Goal: Obtain resource: Download file/media

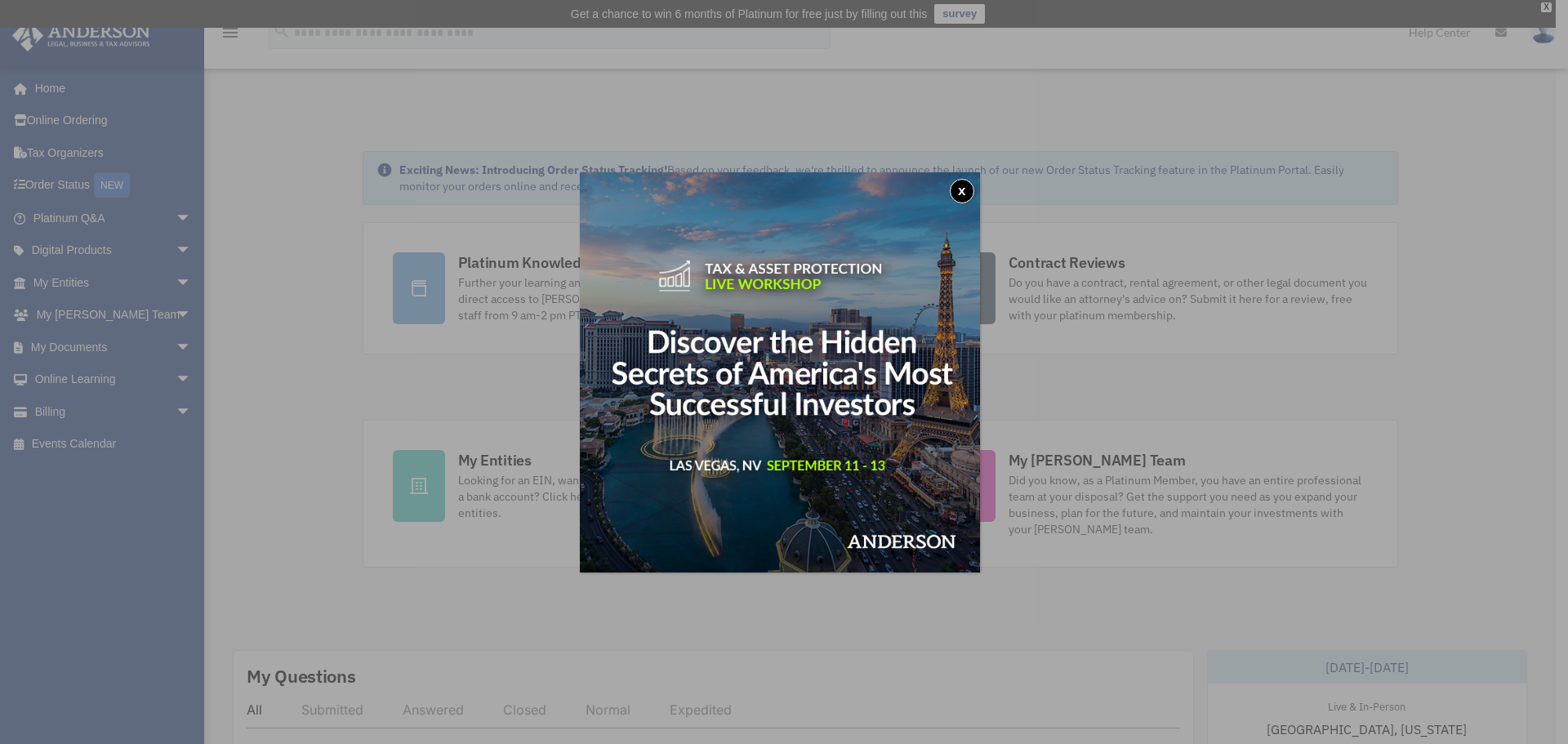
click at [64, 346] on div "x" at bounding box center [784, 372] width 1568 height 744
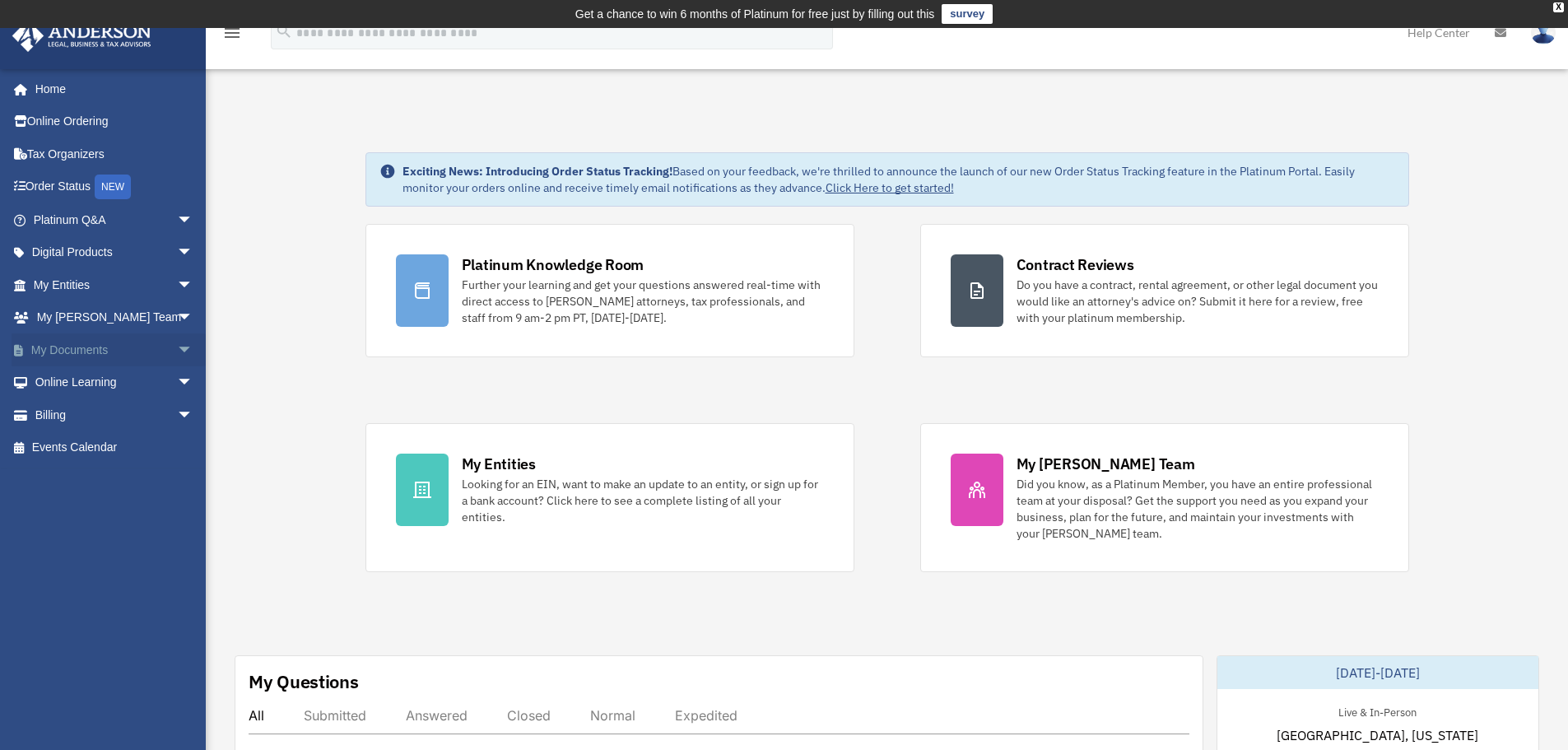
click at [76, 352] on link "My Documents arrow_drop_down" at bounding box center [115, 350] width 207 height 33
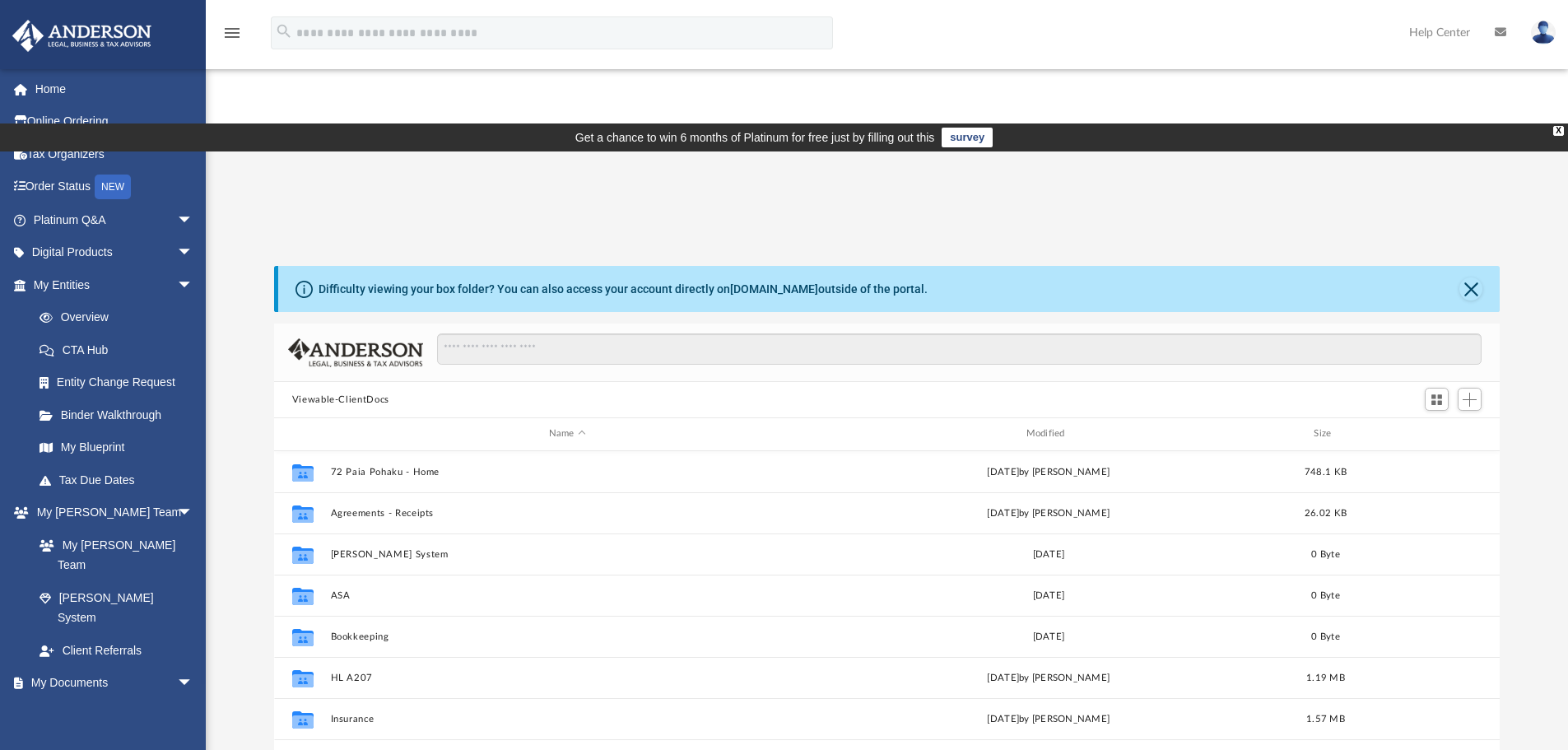
scroll to position [362, 1213]
click at [1047, 426] on div "Modified" at bounding box center [1047, 433] width 474 height 15
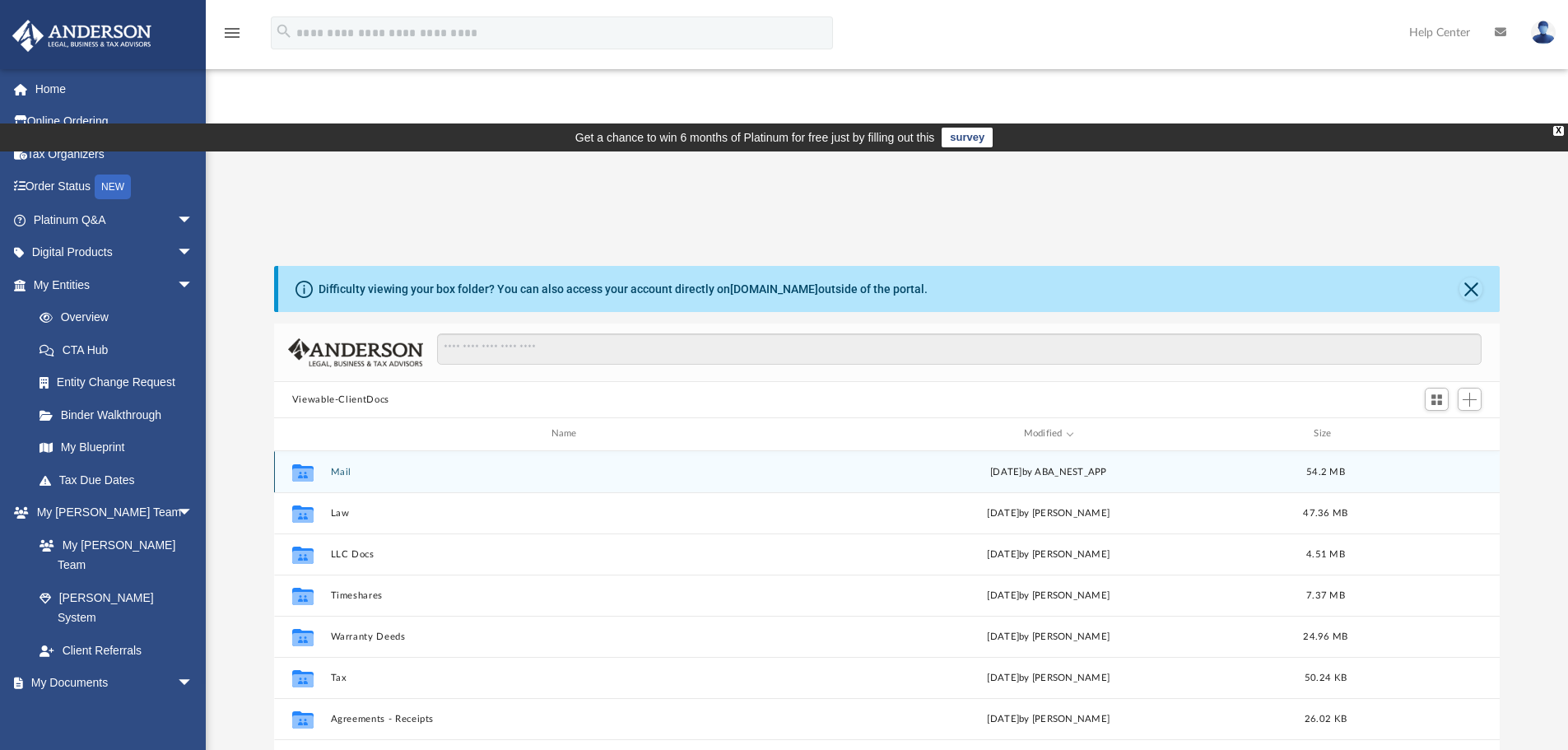
click at [332, 467] on button "Mail" at bounding box center [567, 472] width 474 height 11
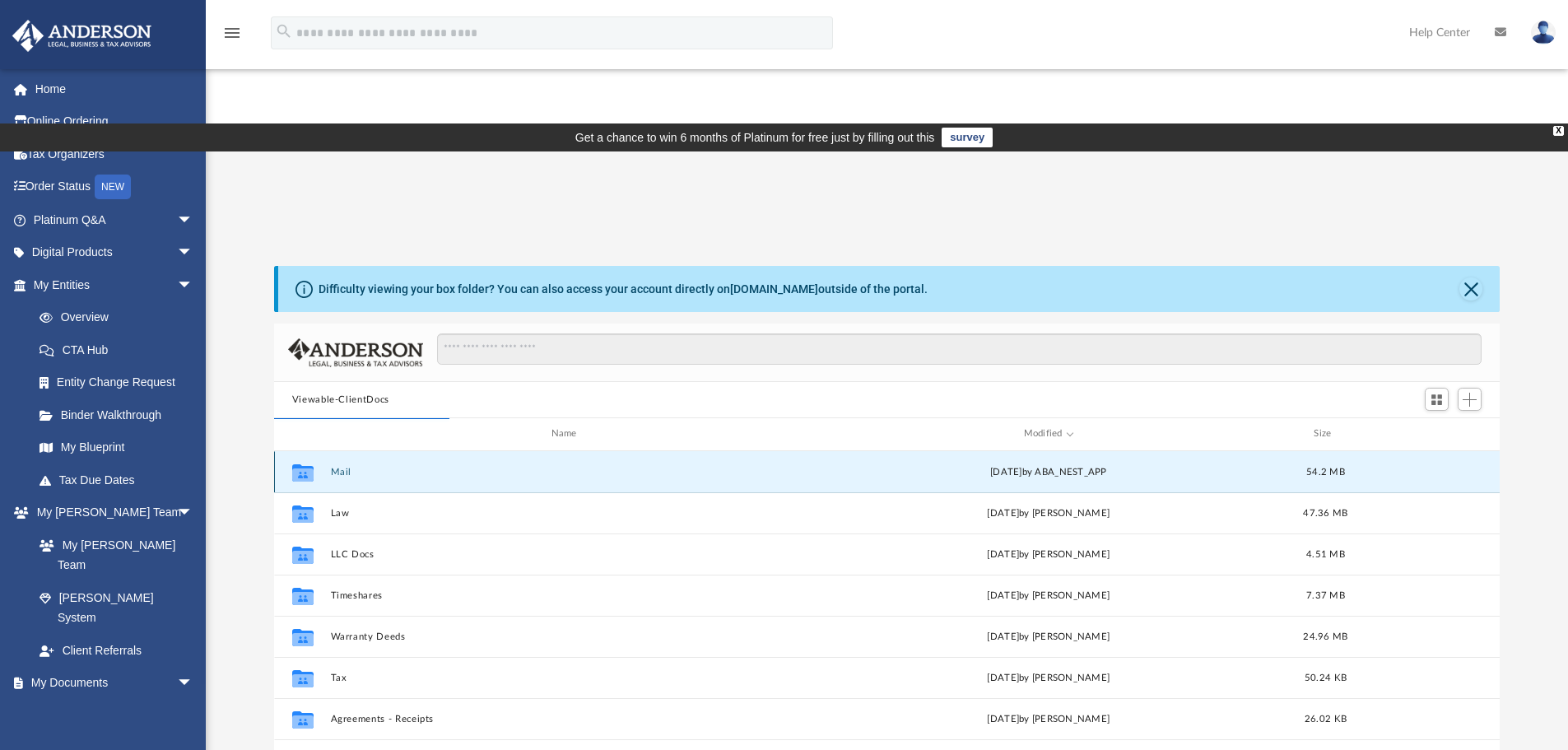
click at [341, 467] on button "Mail" at bounding box center [567, 472] width 474 height 11
click at [342, 467] on button "Mail" at bounding box center [567, 472] width 474 height 11
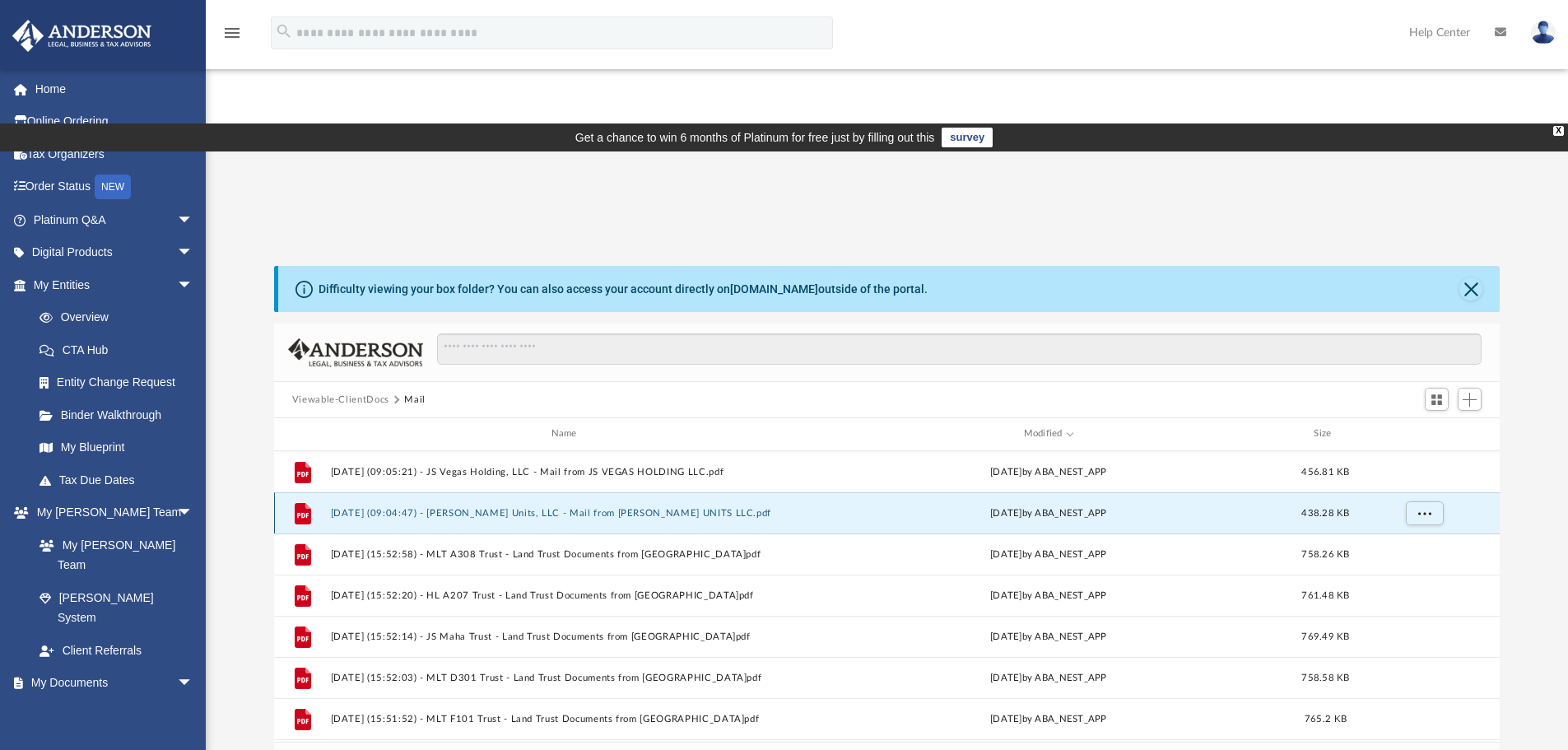
click at [492, 508] on button "2025.08.12 (09:04:47) - JS - MH Units, LLC - Mail from JS-MH UNITS LLC.pdf" at bounding box center [567, 513] width 474 height 11
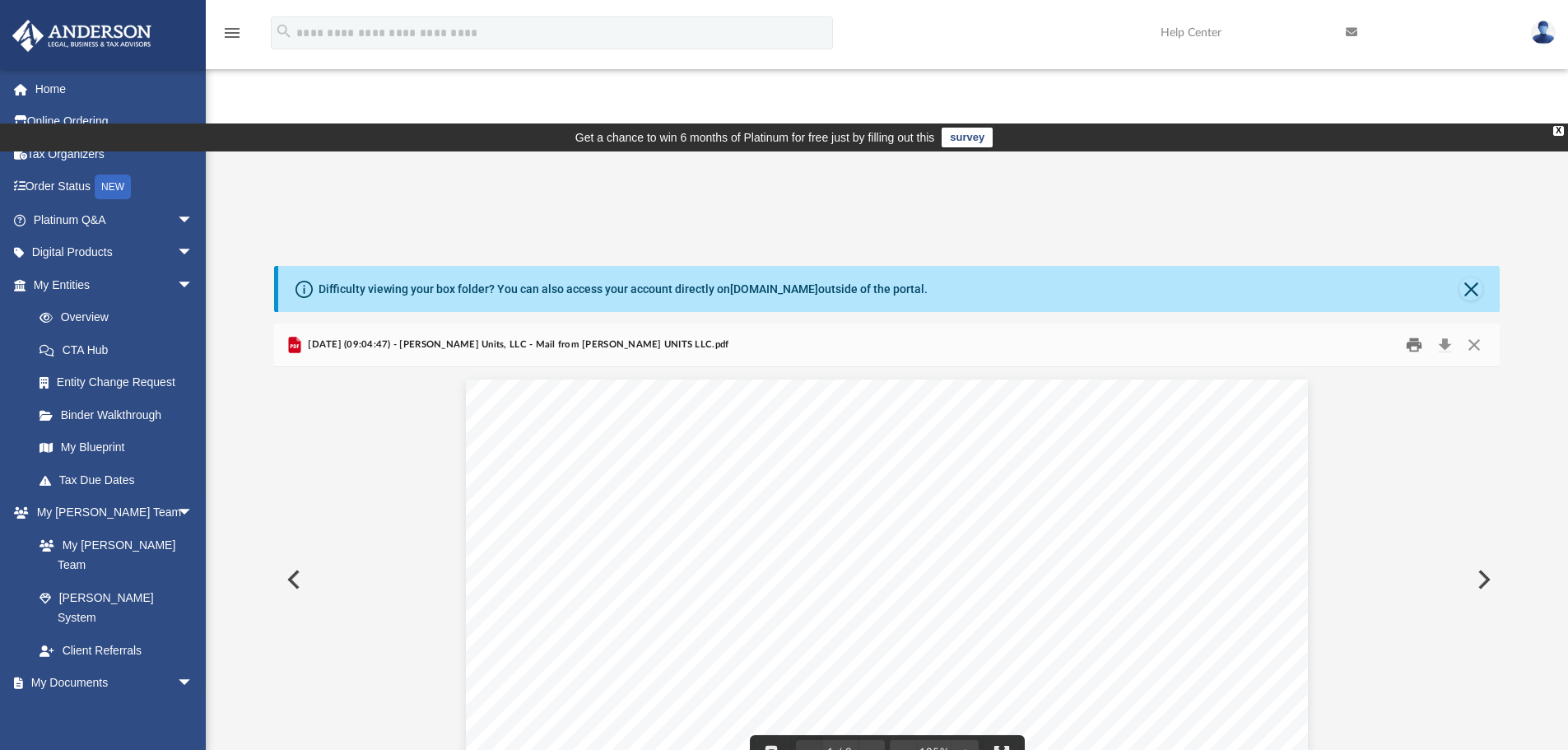
click at [1411, 332] on button "Print" at bounding box center [1414, 345] width 33 height 25
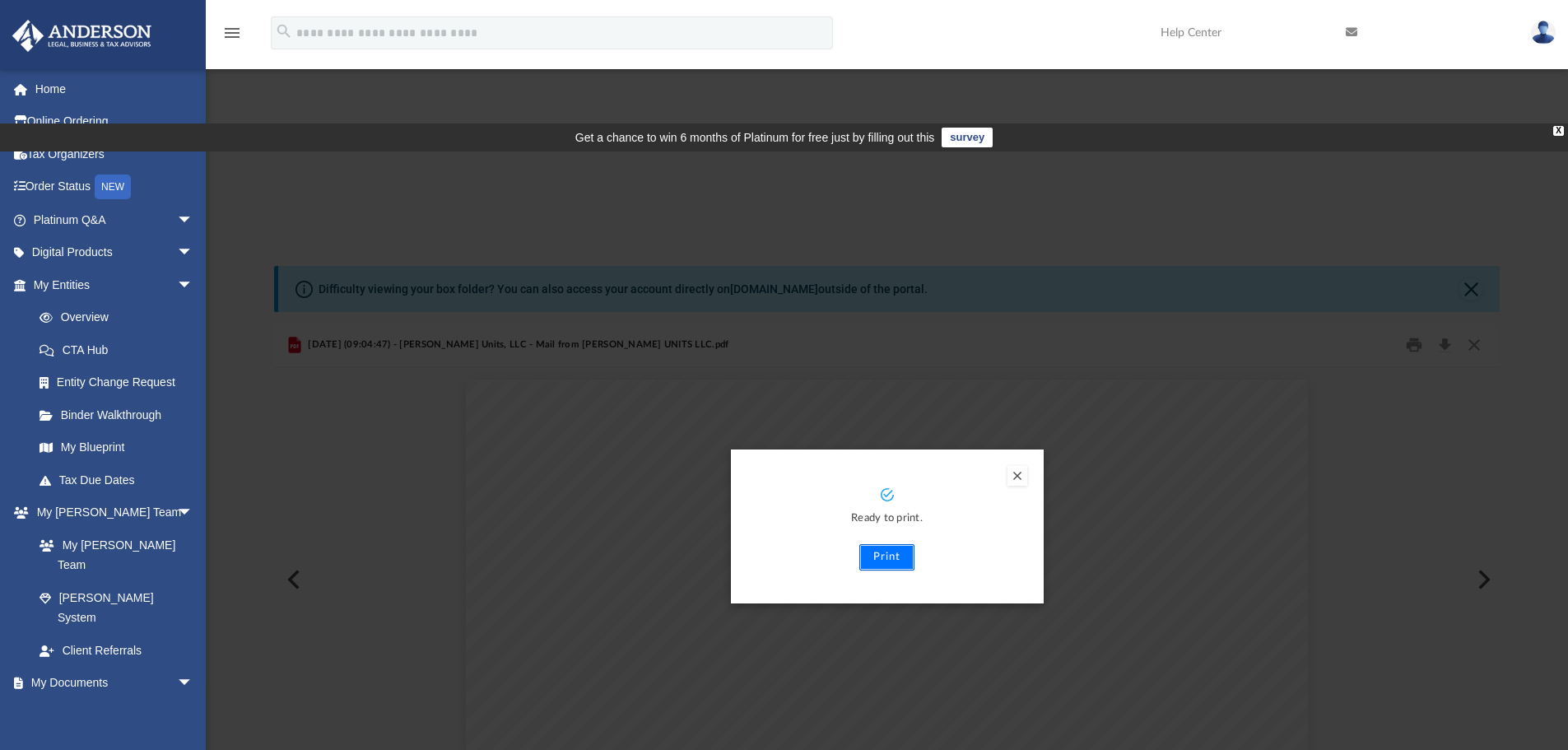
click at [902, 544] on button "Print" at bounding box center [887, 557] width 55 height 26
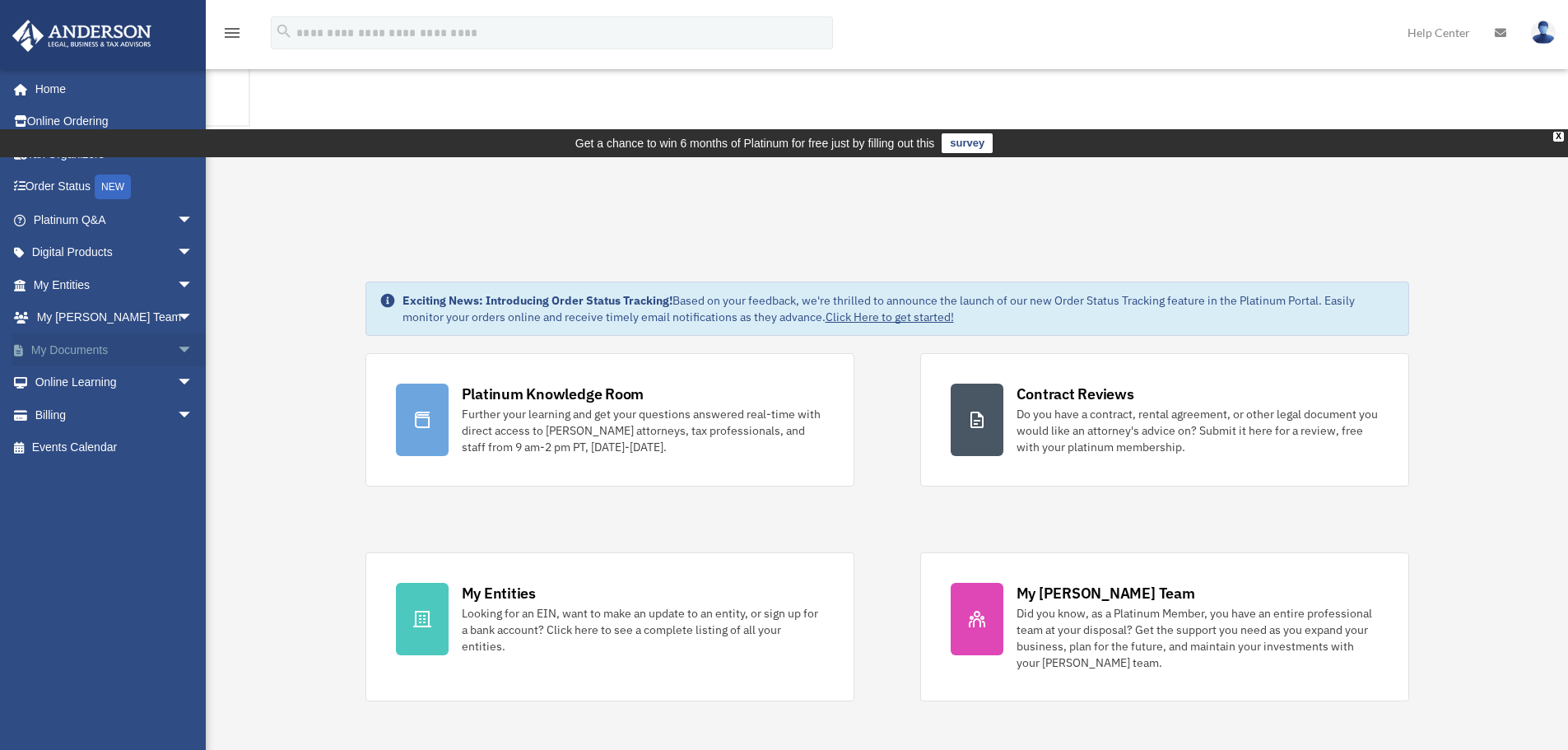
click at [74, 353] on link "My Documents arrow_drop_down" at bounding box center [115, 350] width 207 height 33
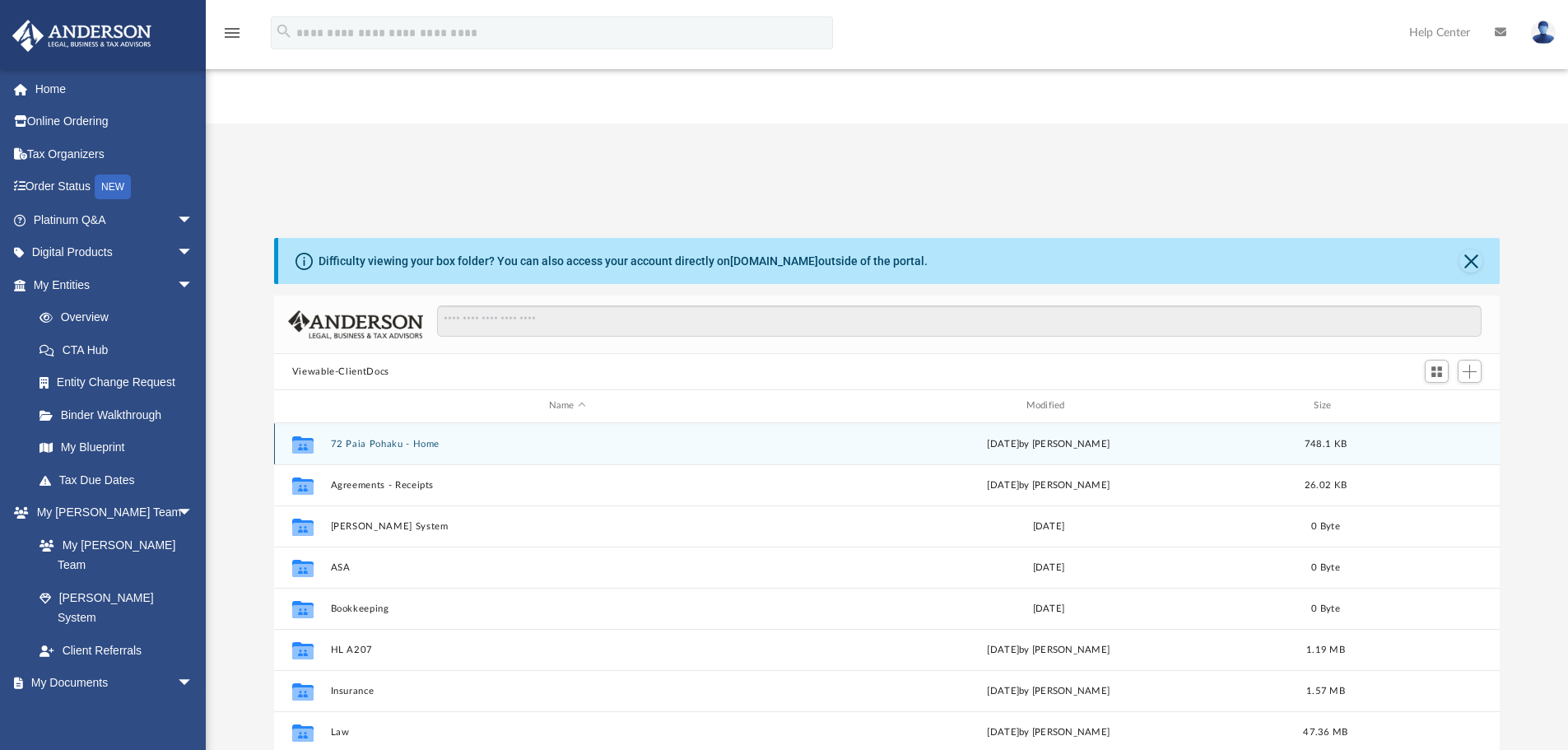
scroll to position [362, 1213]
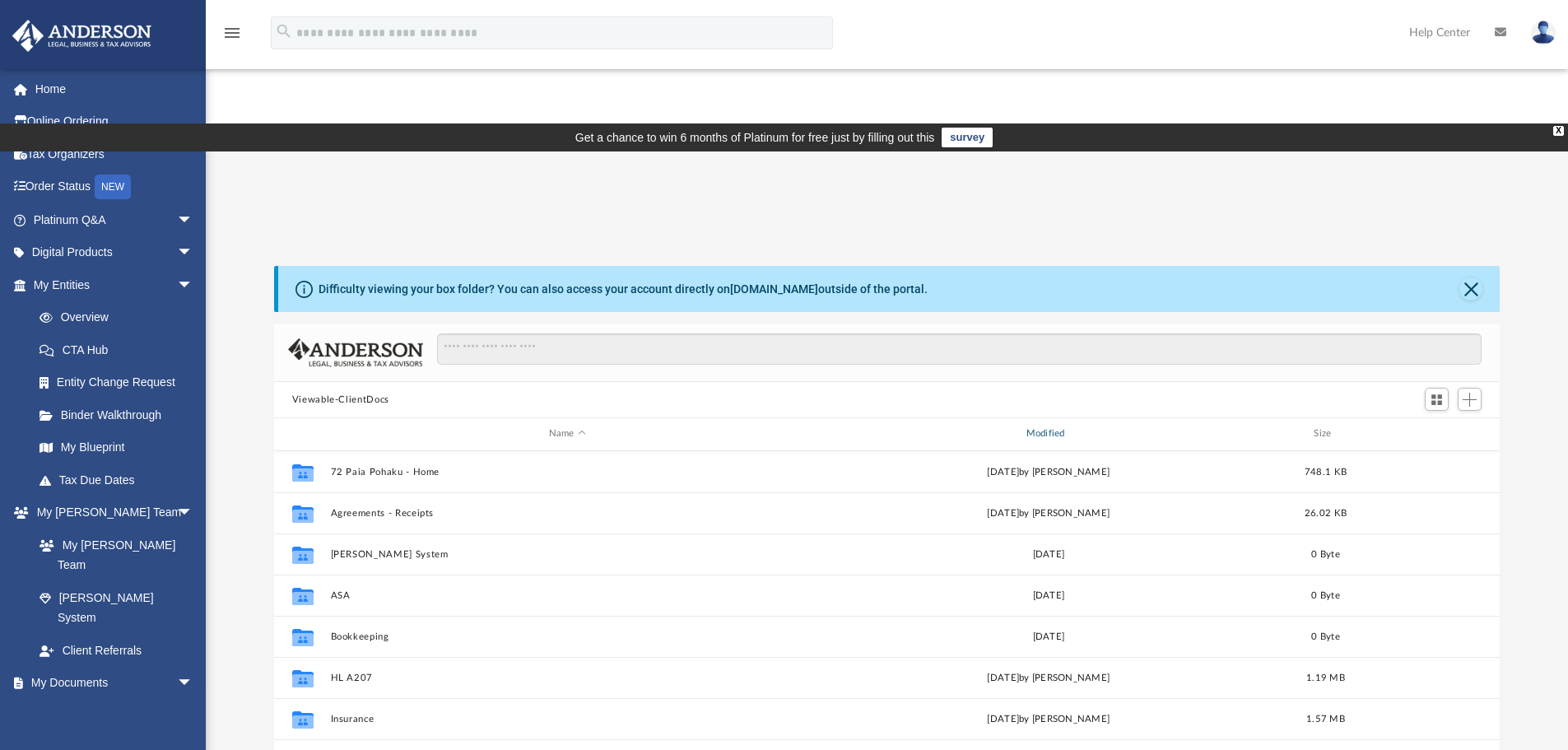
click at [1044, 426] on div "Modified" at bounding box center [1047, 433] width 474 height 15
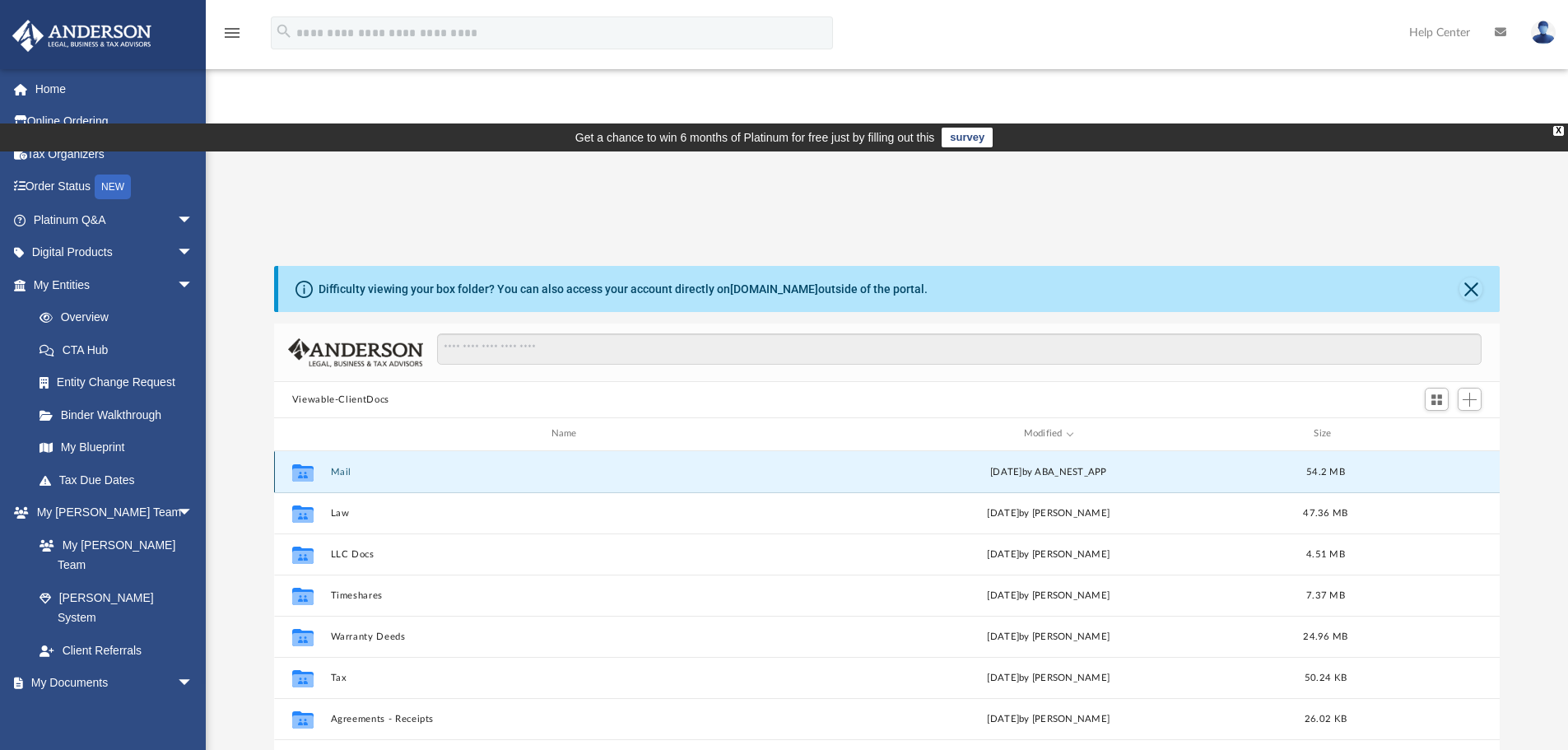
click at [341, 467] on button "Mail" at bounding box center [567, 472] width 474 height 11
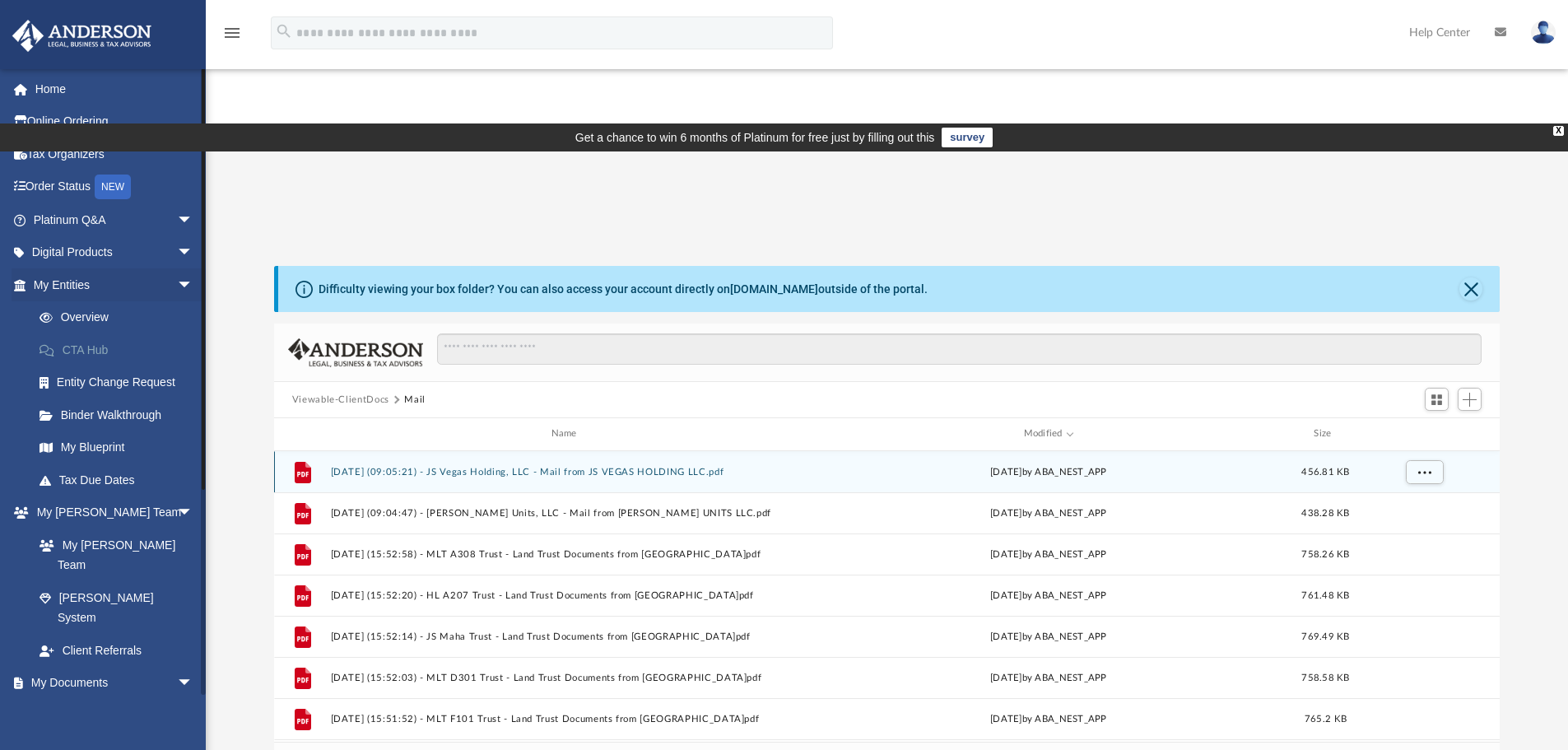
scroll to position [311, 1213]
click at [588, 451] on div "File 2025.08.12 (09:05:21) - JS Vegas Holding, LLC - Mail from JS VEGAS HOLDING…" at bounding box center [887, 471] width 1226 height 41
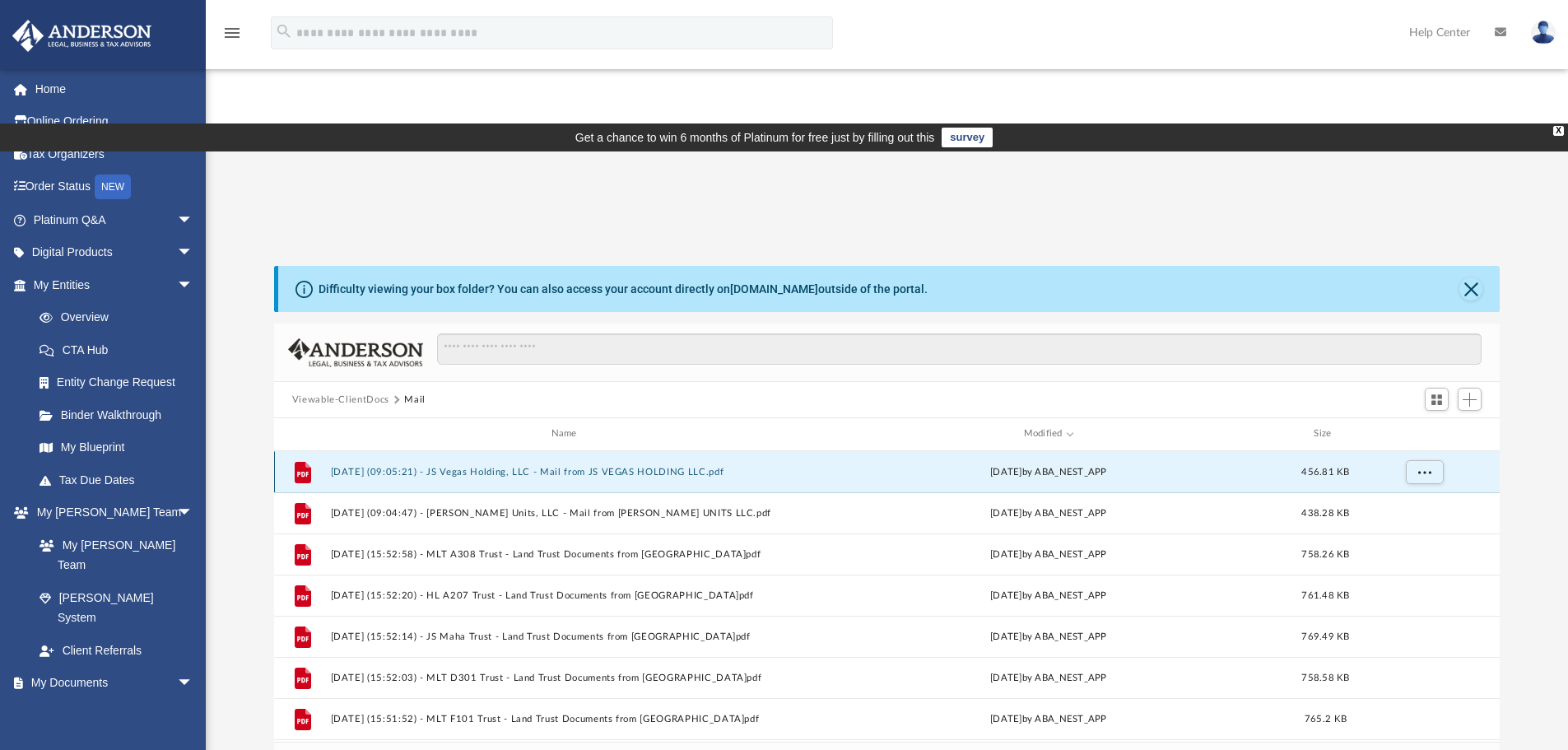
click at [585, 467] on button "2025.08.12 (09:05:21) - JS Vegas Holding, LLC - Mail from JS VEGAS HOLDING LLC.…" at bounding box center [567, 472] width 474 height 11
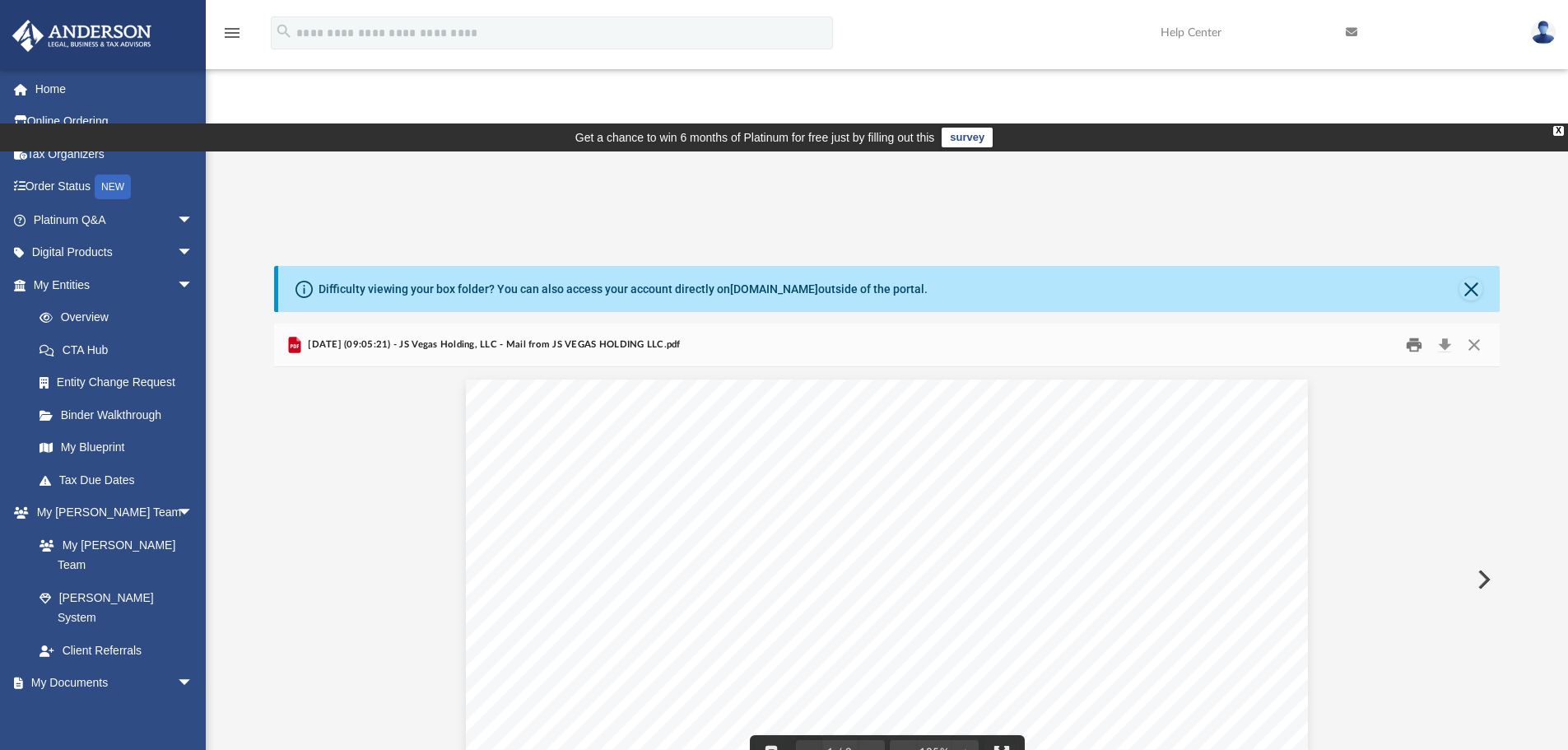
click at [1416, 332] on button "Print" at bounding box center [1414, 345] width 33 height 25
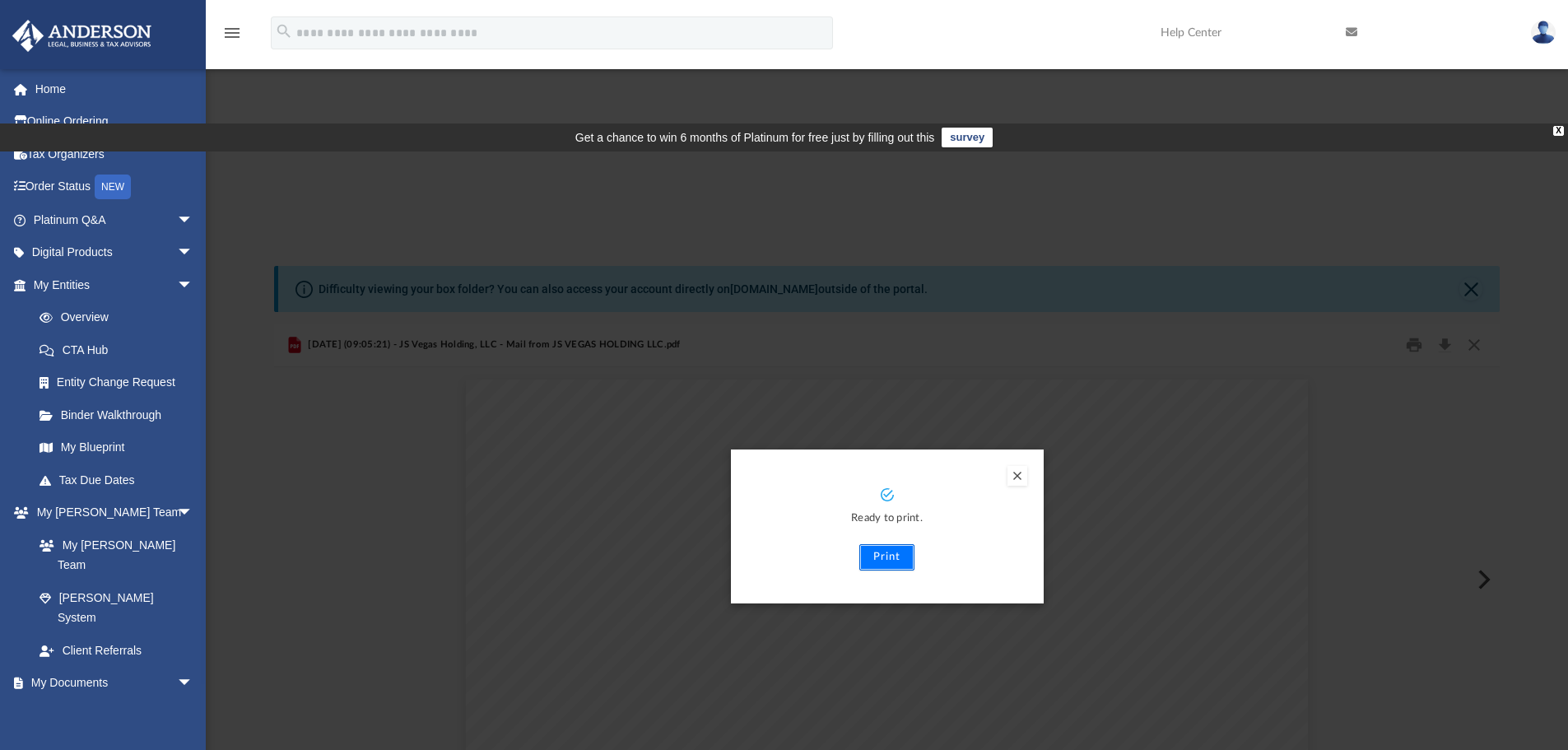
click at [890, 544] on button "Print" at bounding box center [887, 557] width 55 height 26
